Goal: Transaction & Acquisition: Purchase product/service

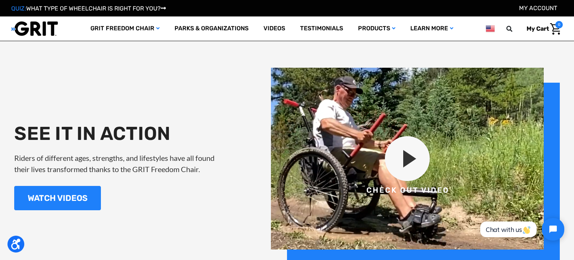
scroll to position [771, 0]
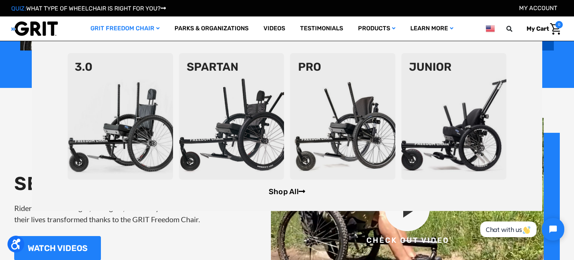
click at [296, 193] on link "Shop All" at bounding box center [287, 191] width 37 height 9
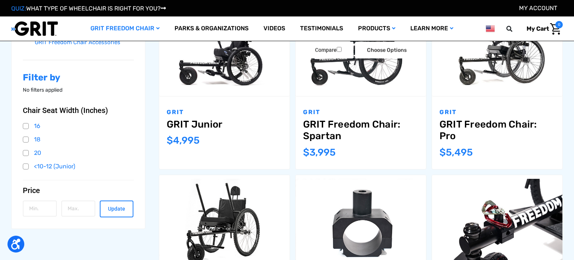
click at [337, 130] on link "GRIT Freedom Chair: Spartan" at bounding box center [360, 129] width 115 height 23
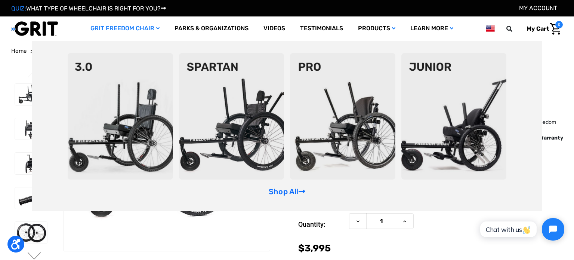
click at [126, 30] on link "GRIT Freedom Chair" at bounding box center [125, 28] width 84 height 24
click at [272, 195] on link "Shop All" at bounding box center [287, 191] width 37 height 9
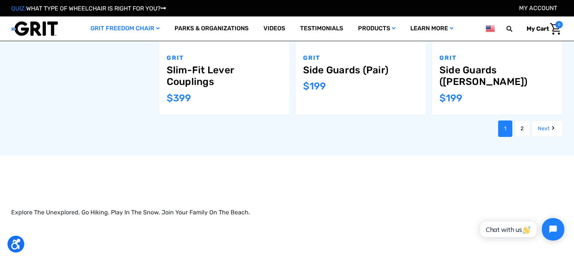
scroll to position [824, 0]
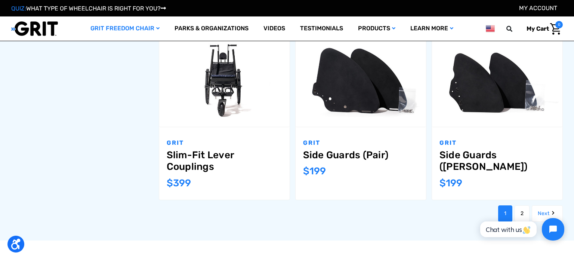
click at [520, 215] on html "Chat with us" at bounding box center [521, 229] width 99 height 35
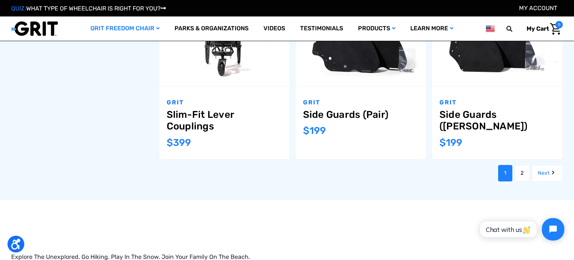
scroll to position [875, 0]
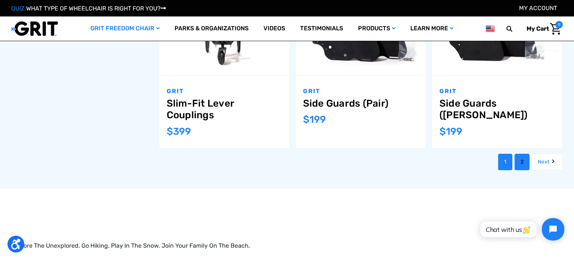
click at [522, 161] on link "2" at bounding box center [522, 162] width 15 height 16
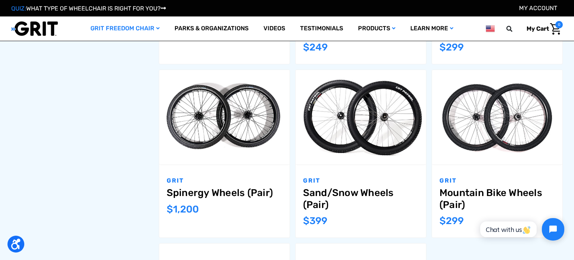
scroll to position [602, 0]
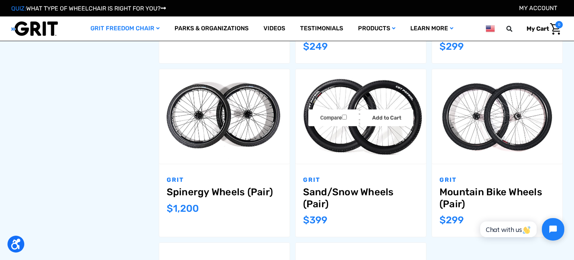
click at [356, 192] on link "Sand/Snow Wheels (Pair)" at bounding box center [360, 197] width 115 height 23
